Goal: Transaction & Acquisition: Purchase product/service

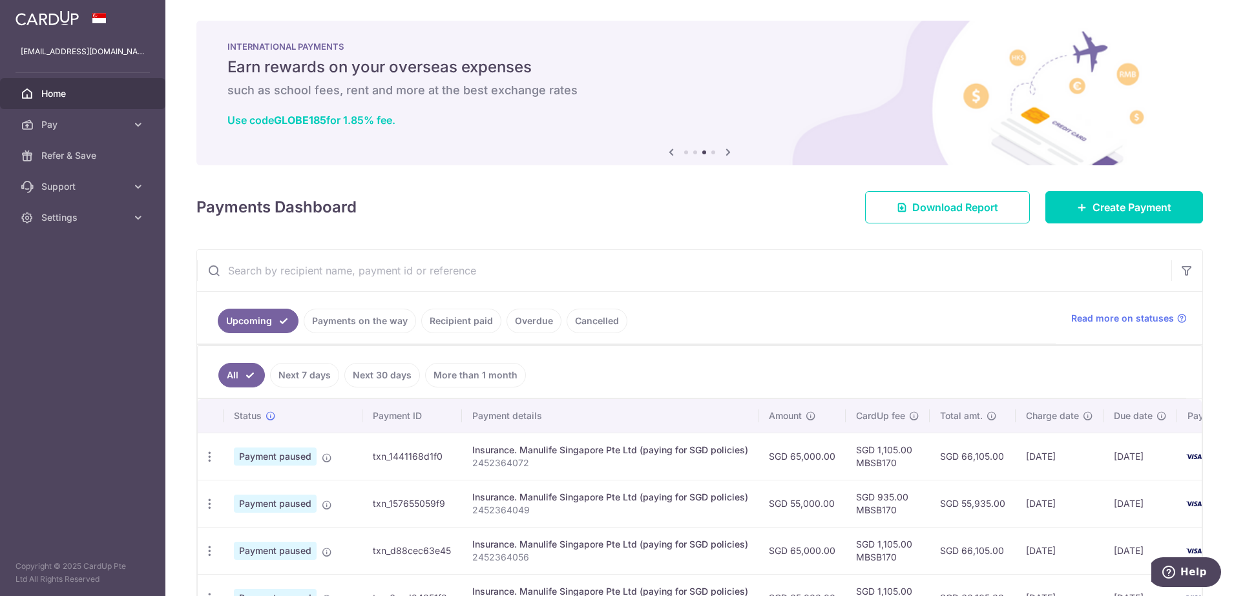
scroll to position [81, 0]
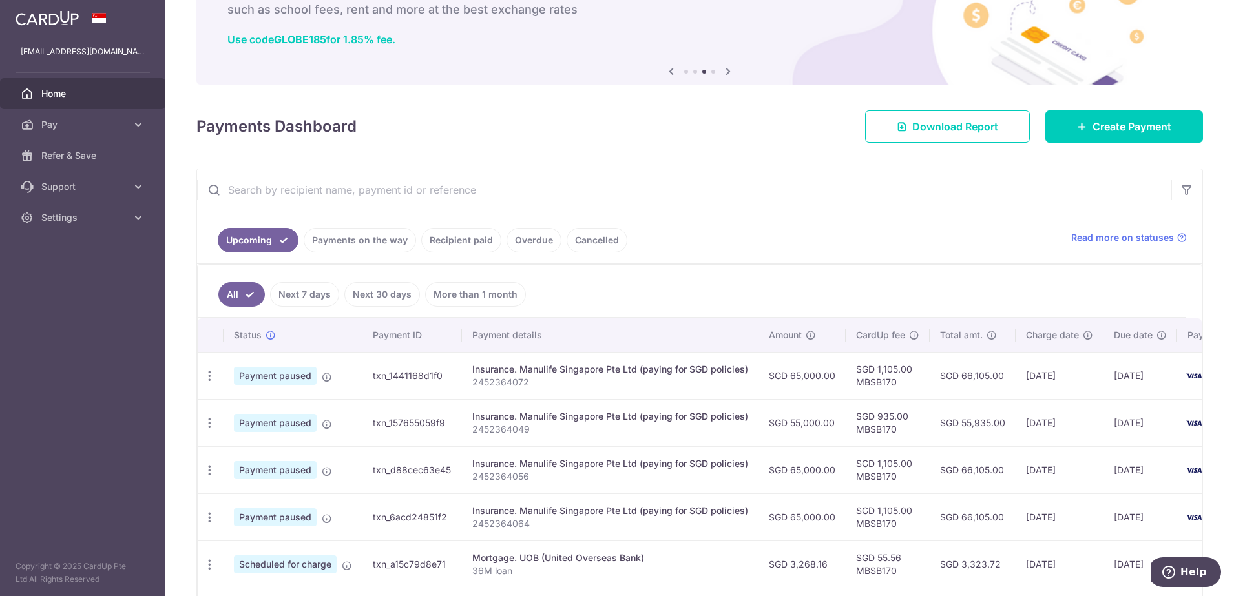
click at [74, 93] on span "Home" at bounding box center [83, 93] width 85 height 13
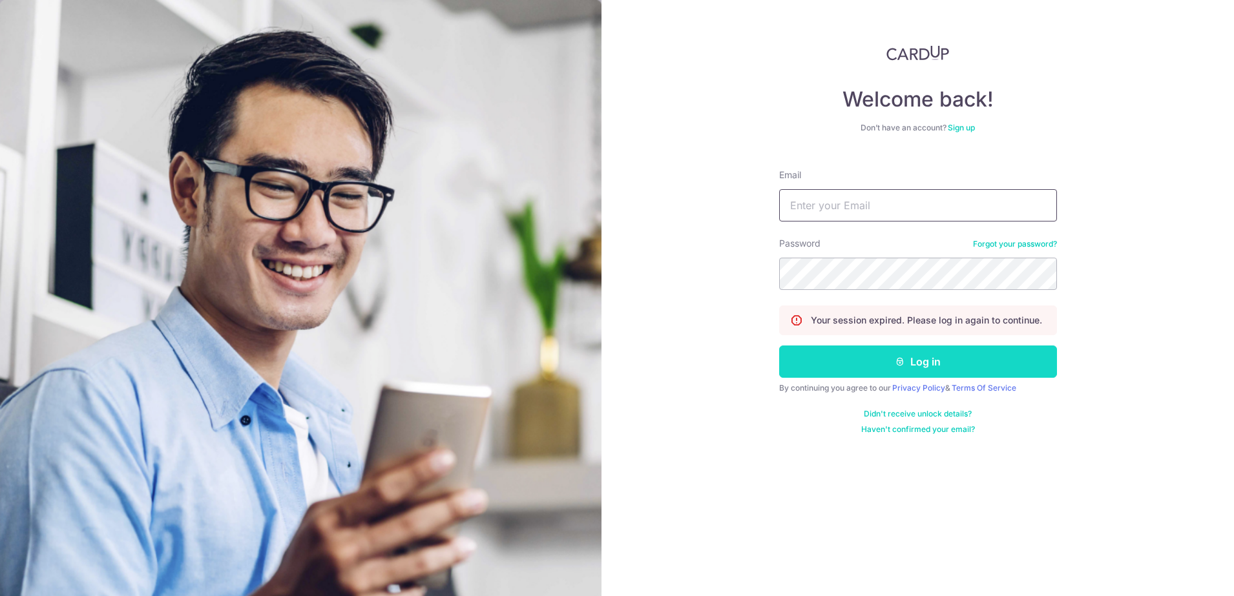
type input "[EMAIL_ADDRESS][DOMAIN_NAME]"
click at [920, 364] on button "Log in" at bounding box center [918, 362] width 278 height 32
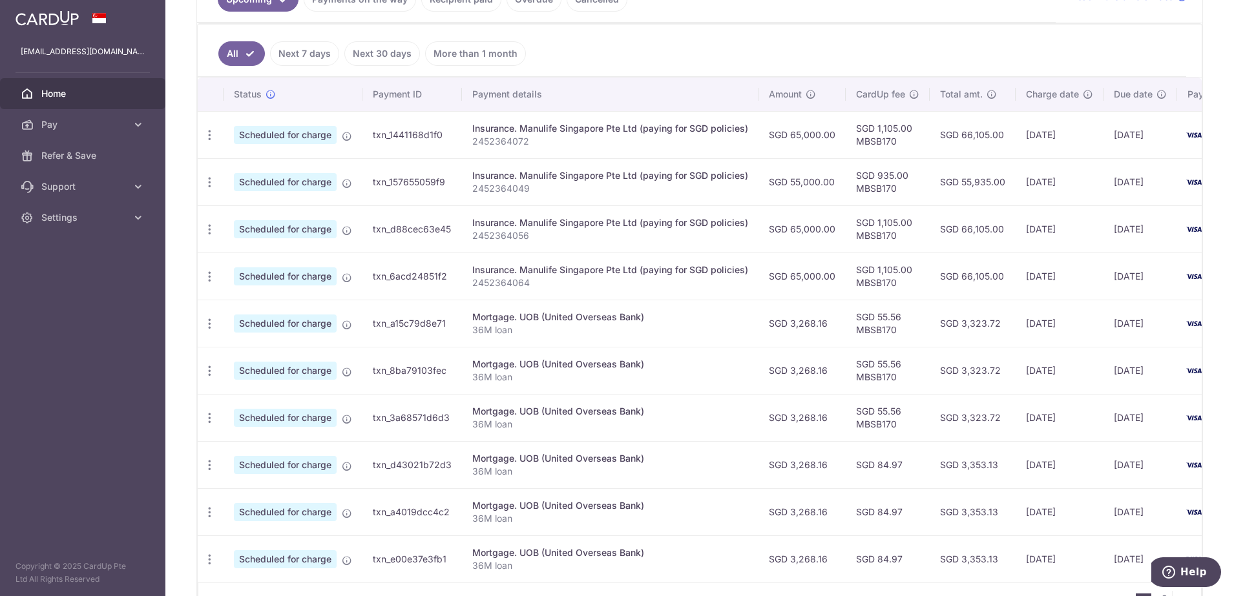
scroll to position [323, 0]
click at [207, 135] on icon "button" at bounding box center [210, 134] width 14 height 14
click at [177, 186] on div "× Pause Schedule Pause all future payments in this series Pause just this one p…" at bounding box center [699, 298] width 1069 height 596
click at [205, 181] on icon "button" at bounding box center [210, 181] width 14 height 14
click at [184, 216] on div "× Pause Schedule Pause all future payments in this series Pause just this one p…" at bounding box center [699, 298] width 1069 height 596
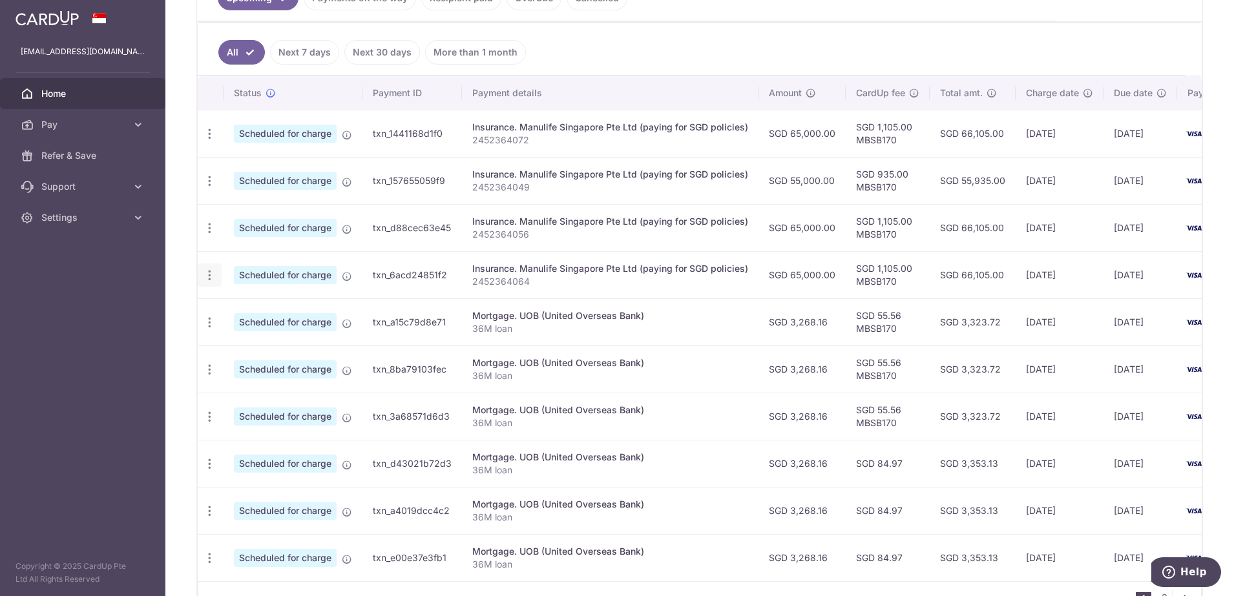
click at [214, 278] on icon "button" at bounding box center [210, 276] width 14 height 14
click at [182, 286] on div "× Pause Schedule Pause all future payments in this series Pause just this one p…" at bounding box center [699, 298] width 1069 height 596
click at [209, 271] on icon "button" at bounding box center [210, 276] width 14 height 14
click at [211, 227] on icon "button" at bounding box center [210, 229] width 14 height 14
click at [188, 195] on div "× Pause Schedule Pause all future payments in this series Pause just this one p…" at bounding box center [699, 298] width 1069 height 596
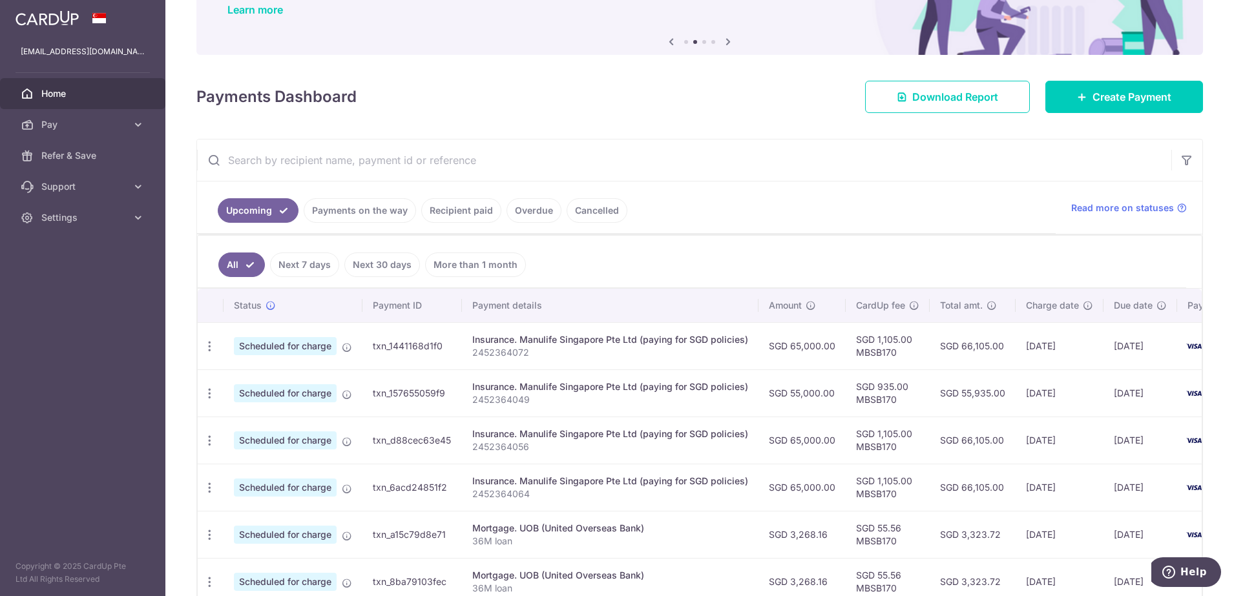
scroll to position [7, 0]
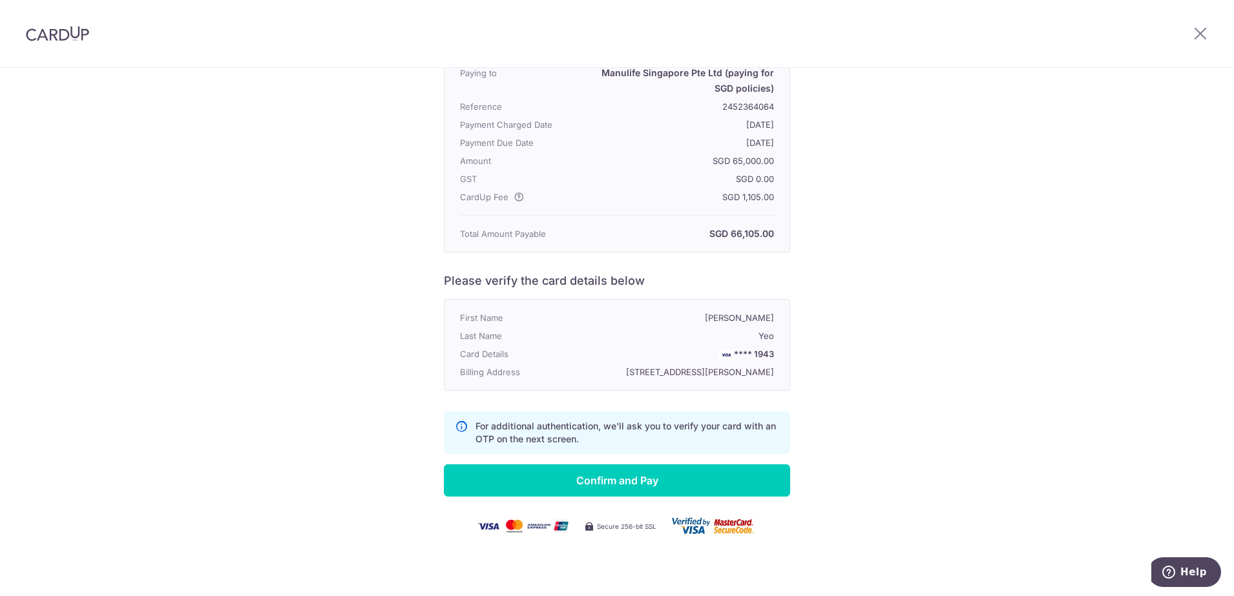
scroll to position [174, 0]
click at [626, 483] on input "Confirm and Pay" at bounding box center [617, 481] width 346 height 32
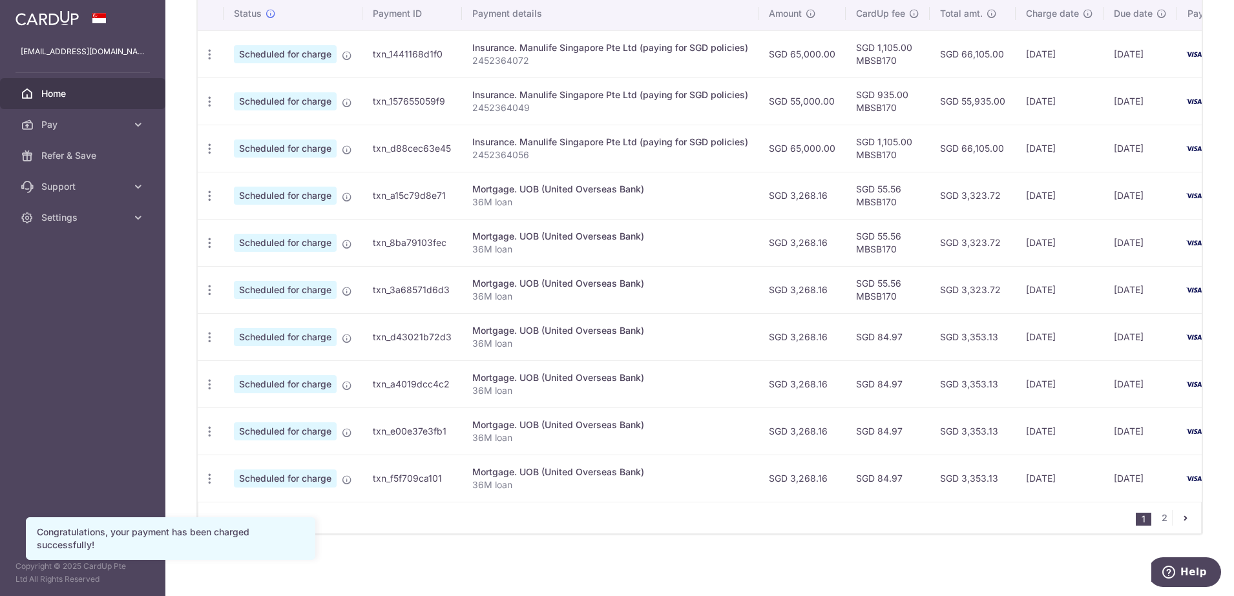
scroll to position [411, 0]
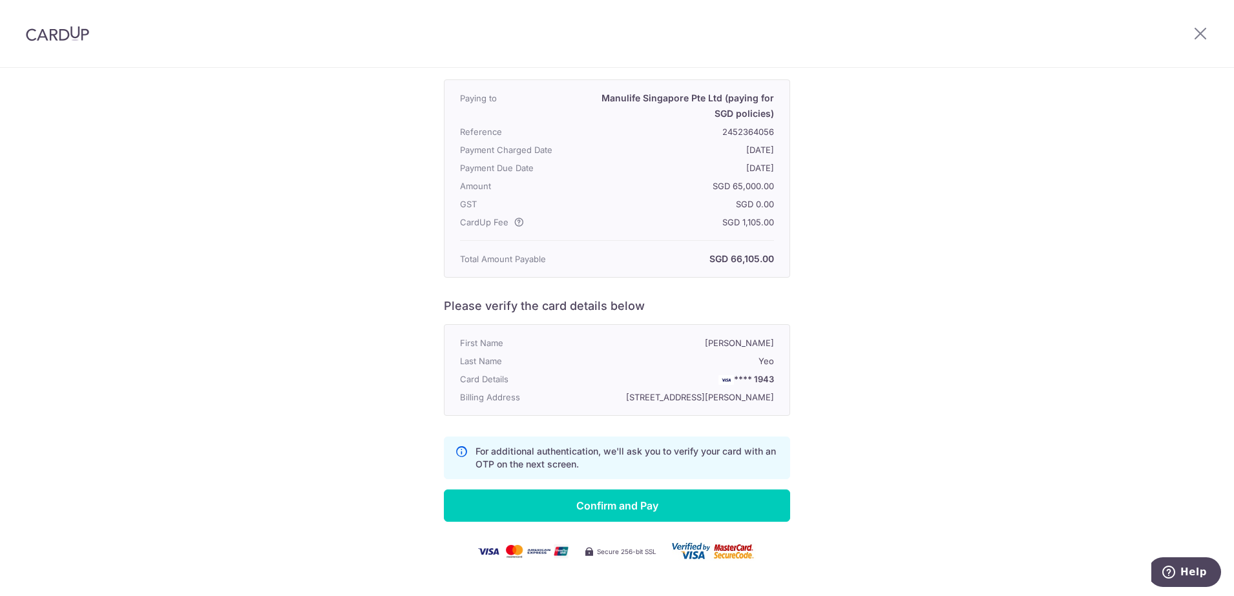
scroll to position [174, 0]
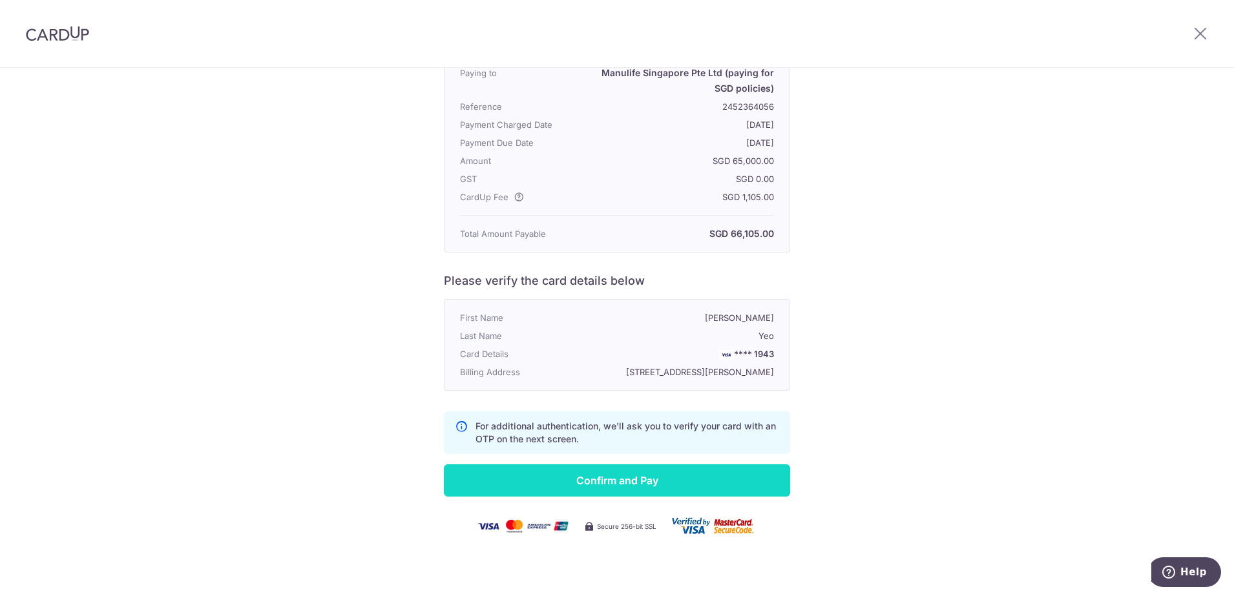
click at [613, 481] on input "Confirm and Pay" at bounding box center [617, 481] width 346 height 32
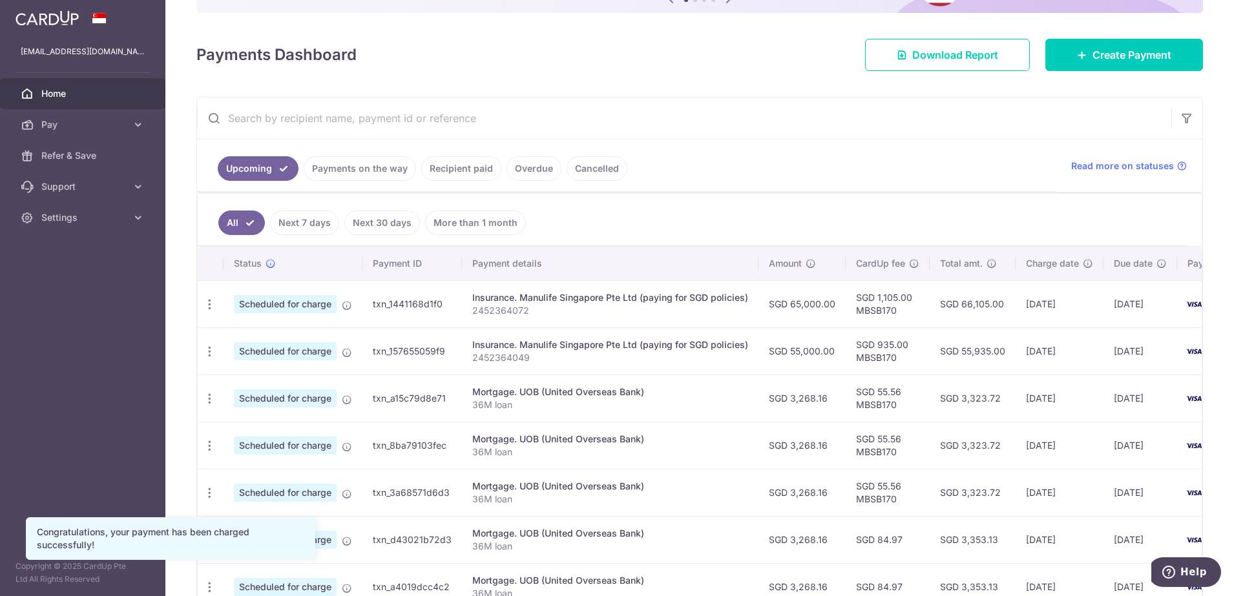
scroll to position [162, 0]
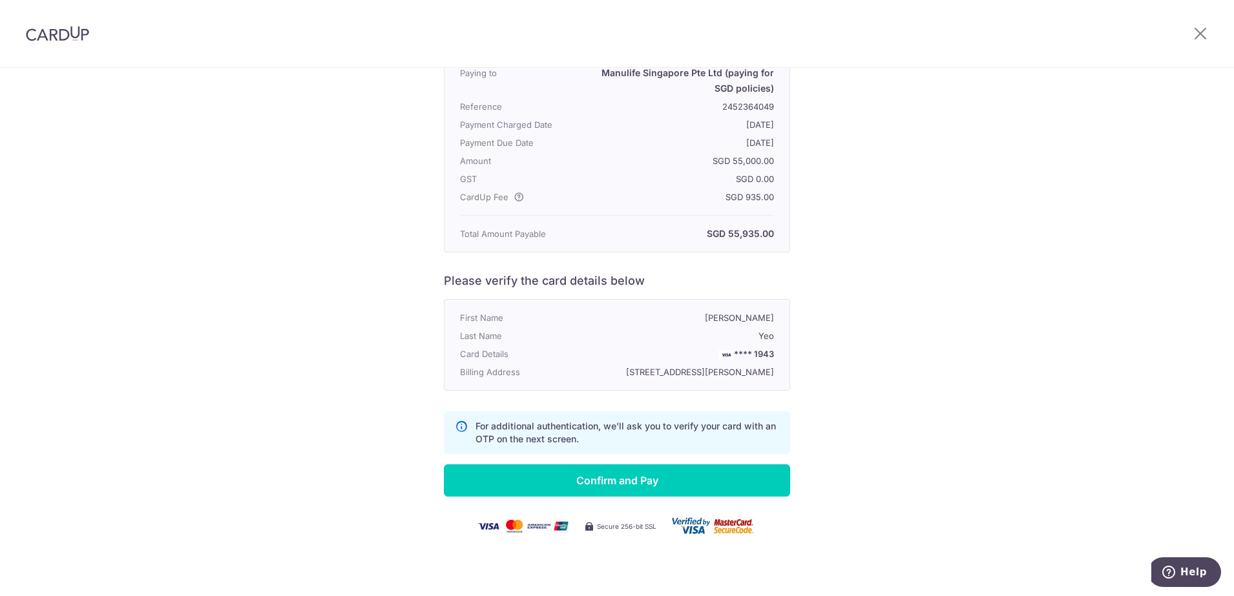
scroll to position [162, 0]
click at [612, 497] on input "Confirm and Pay" at bounding box center [617, 481] width 346 height 32
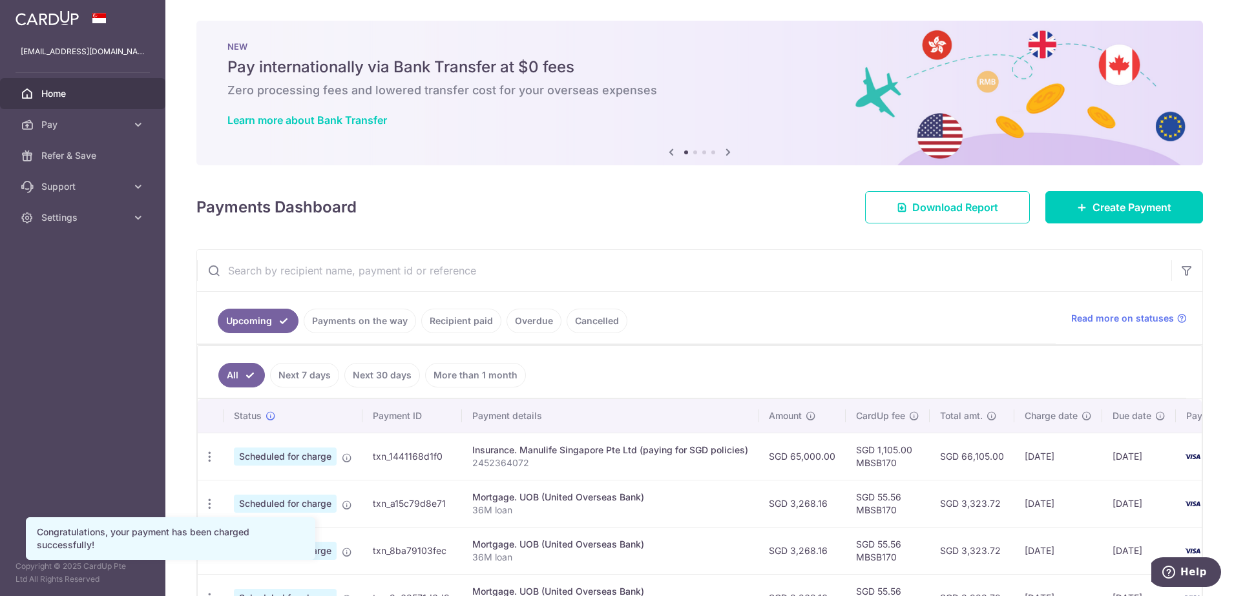
scroll to position [81, 0]
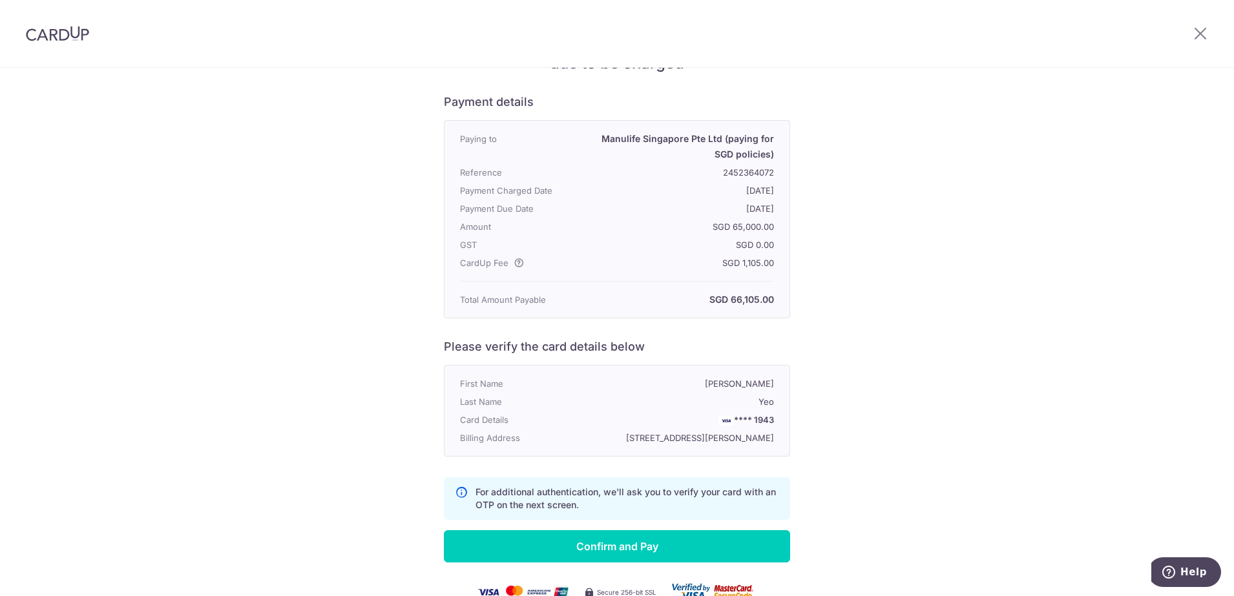
scroll to position [174, 0]
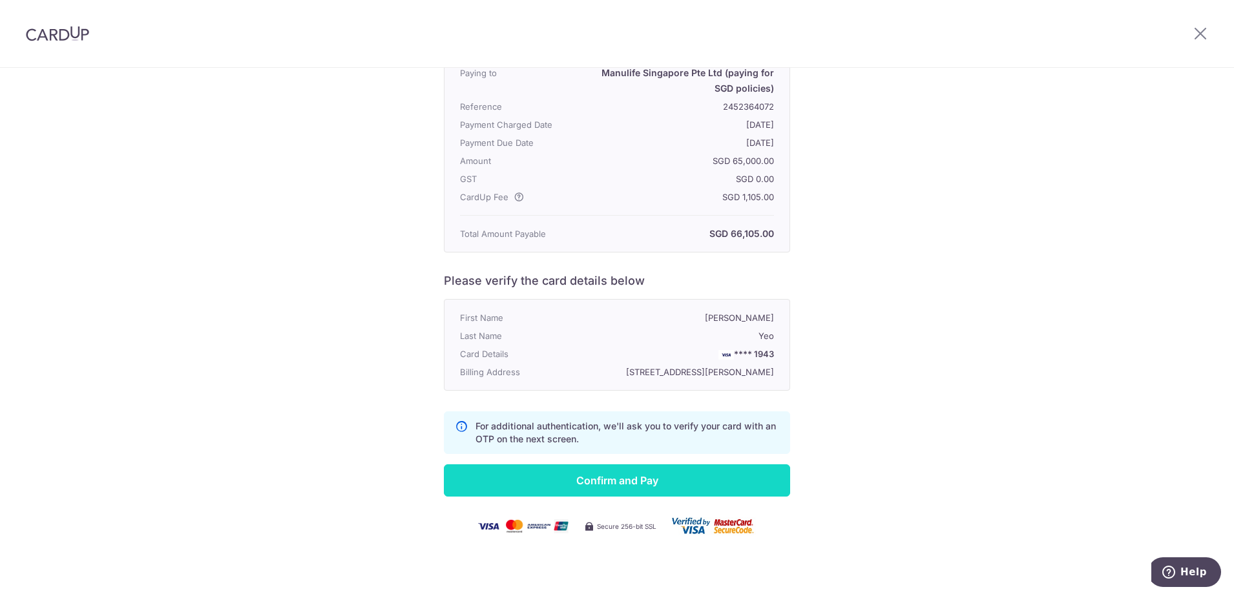
click at [634, 481] on input "Confirm and Pay" at bounding box center [617, 481] width 346 height 32
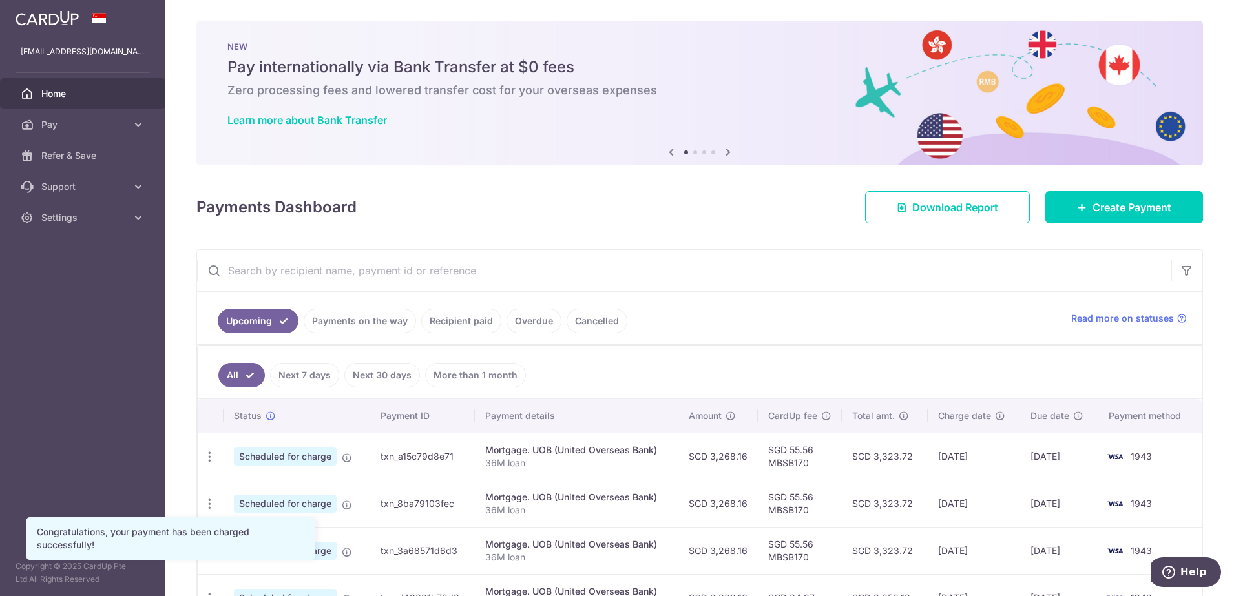
click at [386, 315] on link "Payments on the way" at bounding box center [360, 321] width 112 height 25
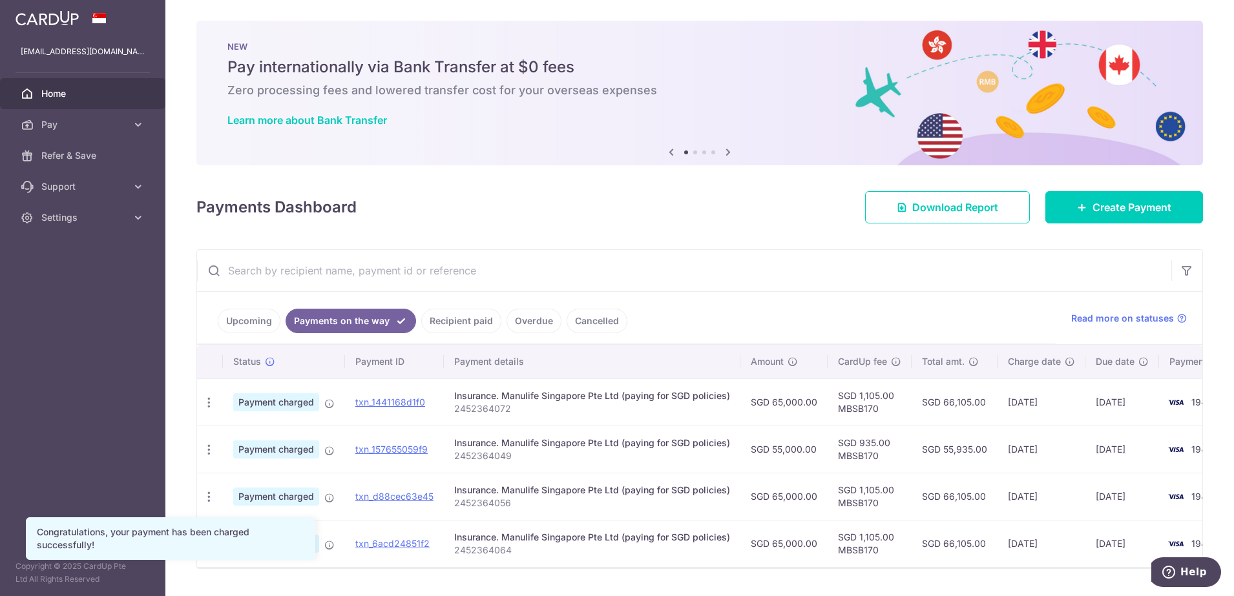
scroll to position [42, 0]
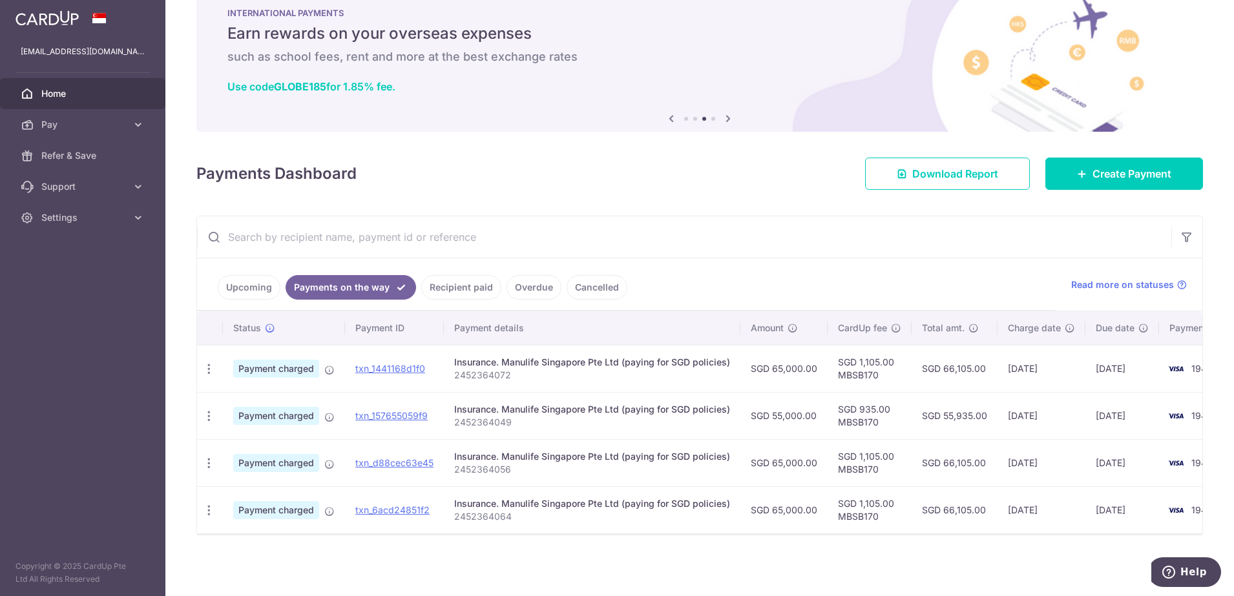
click at [96, 98] on span "Home" at bounding box center [83, 93] width 85 height 13
